Goal: Task Accomplishment & Management: Manage account settings

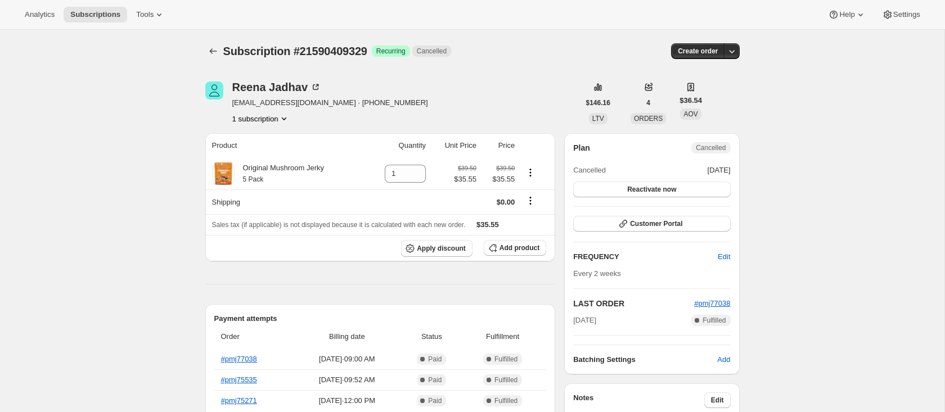
click at [284, 120] on icon "Product actions" at bounding box center [283, 118] width 11 height 11
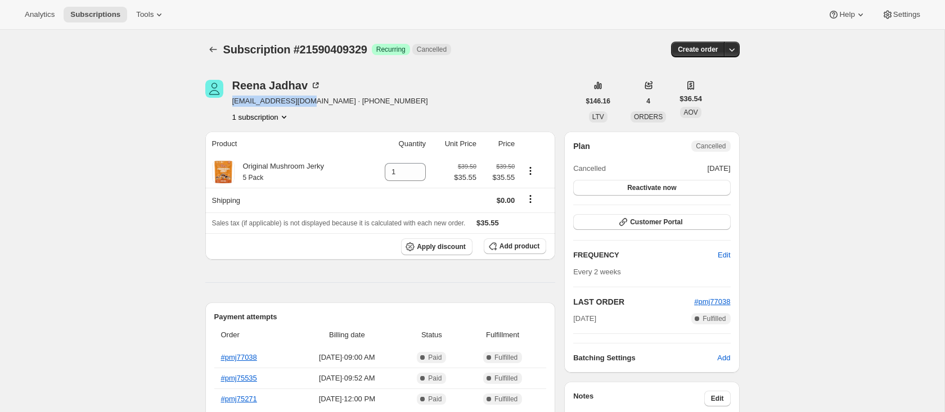
drag, startPoint x: 308, startPoint y: 104, endPoint x: 231, endPoint y: 103, distance: 76.5
click at [231, 103] on div "[PERSON_NAME] [EMAIL_ADDRESS][DOMAIN_NAME] · [PHONE_NUMBER] 1 subscription" at bounding box center [392, 101] width 374 height 43
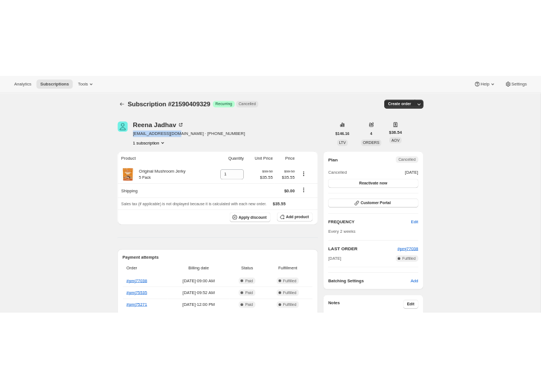
scroll to position [0, 0]
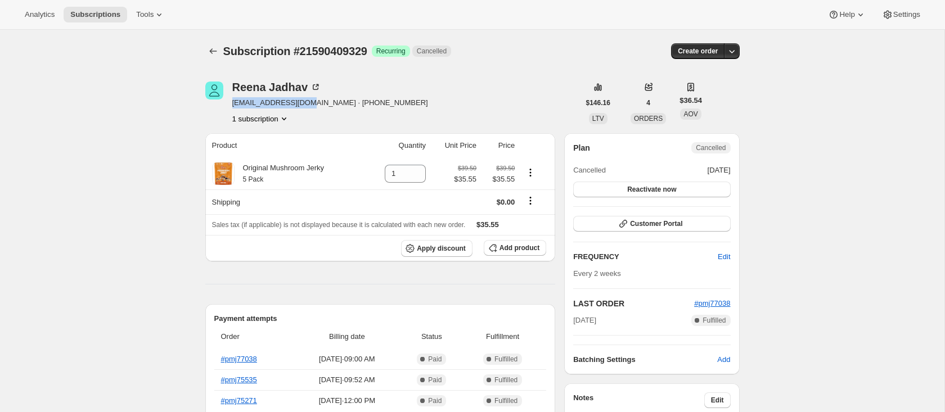
copy span "[EMAIL_ADDRESS][DOMAIN_NAME]"
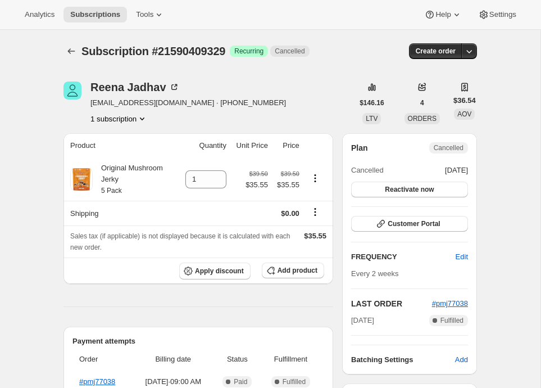
click at [294, 124] on div "[PERSON_NAME] [EMAIL_ADDRESS][DOMAIN_NAME] · [PHONE_NUMBER] 1 subscription $146…" at bounding box center [271, 103] width 414 height 43
